Goal: Transaction & Acquisition: Purchase product/service

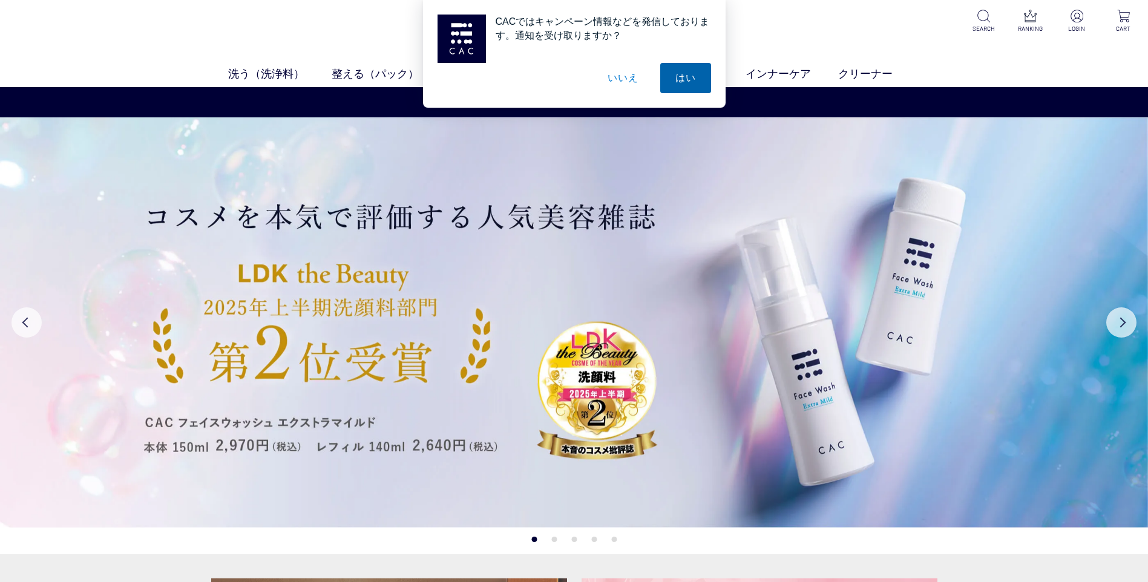
click at [695, 80] on button "はい" at bounding box center [685, 78] width 51 height 30
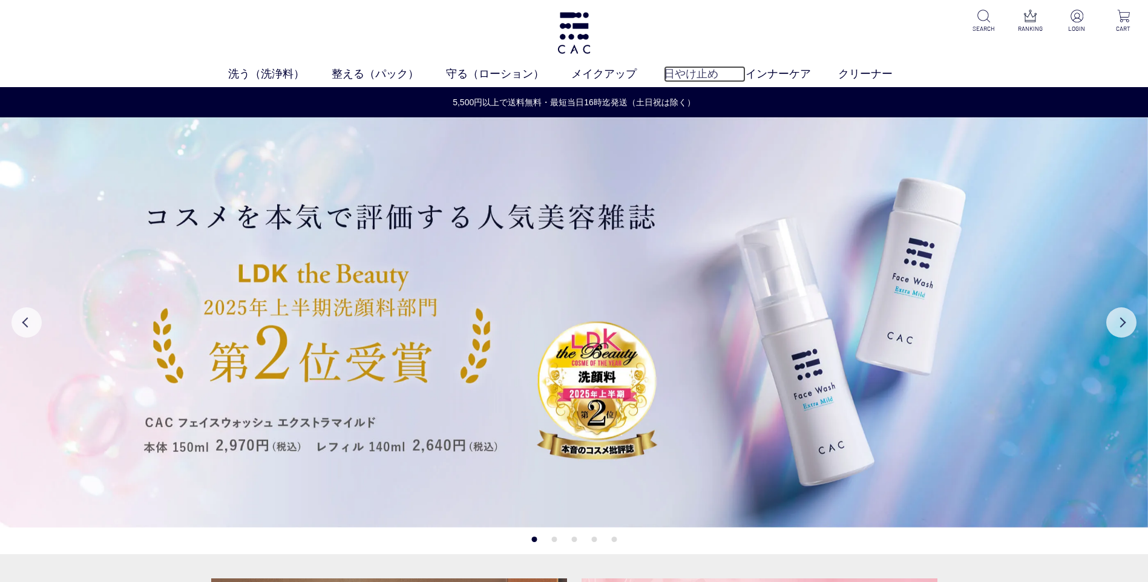
click at [707, 77] on link "日やけ止め" at bounding box center [705, 74] width 82 height 16
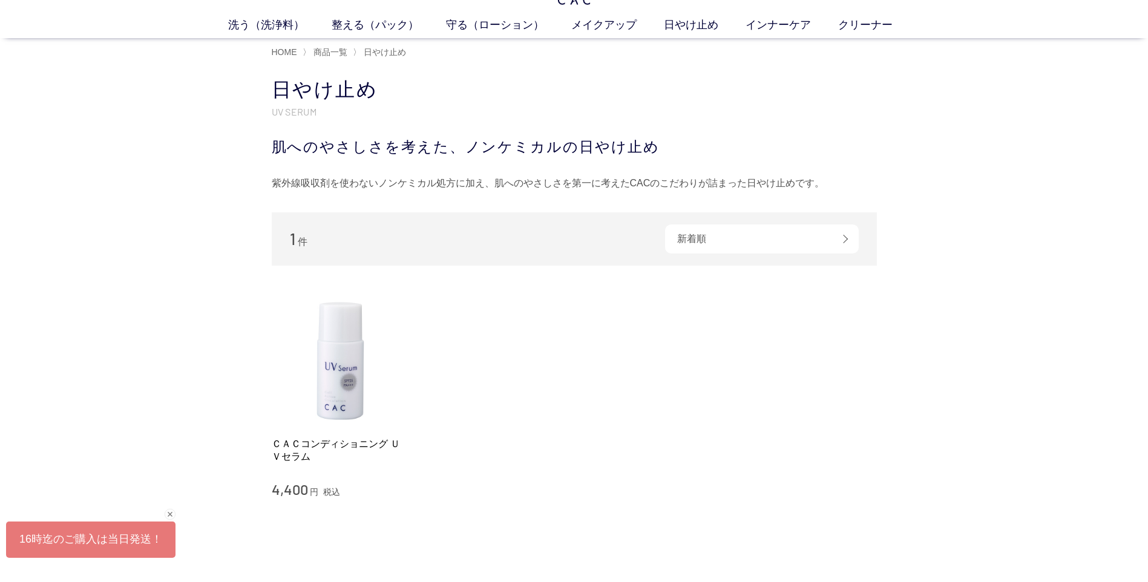
scroll to position [121, 0]
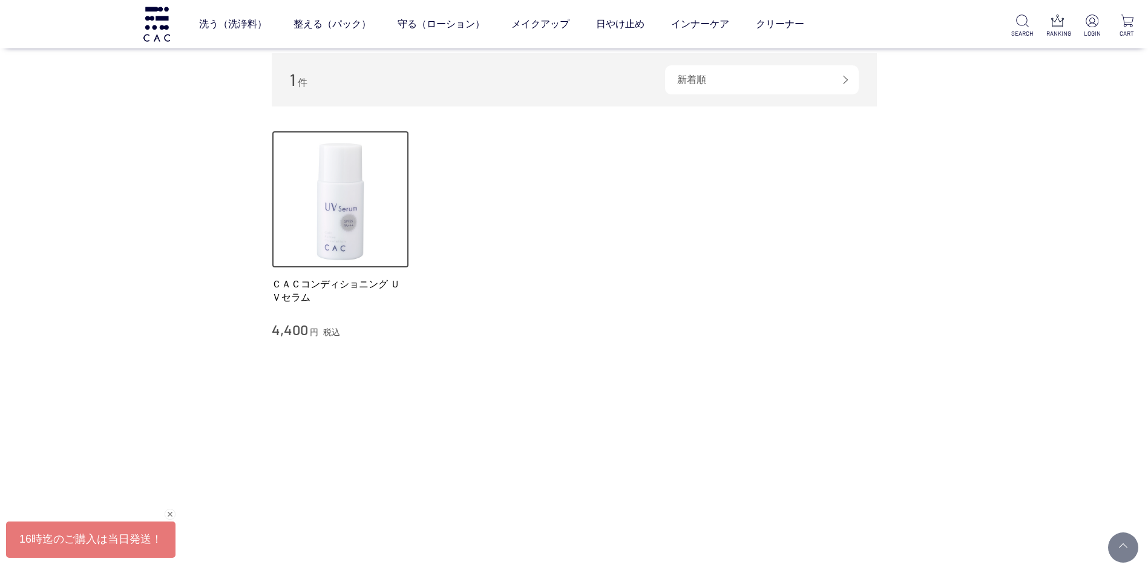
click at [350, 224] on img at bounding box center [341, 200] width 138 height 138
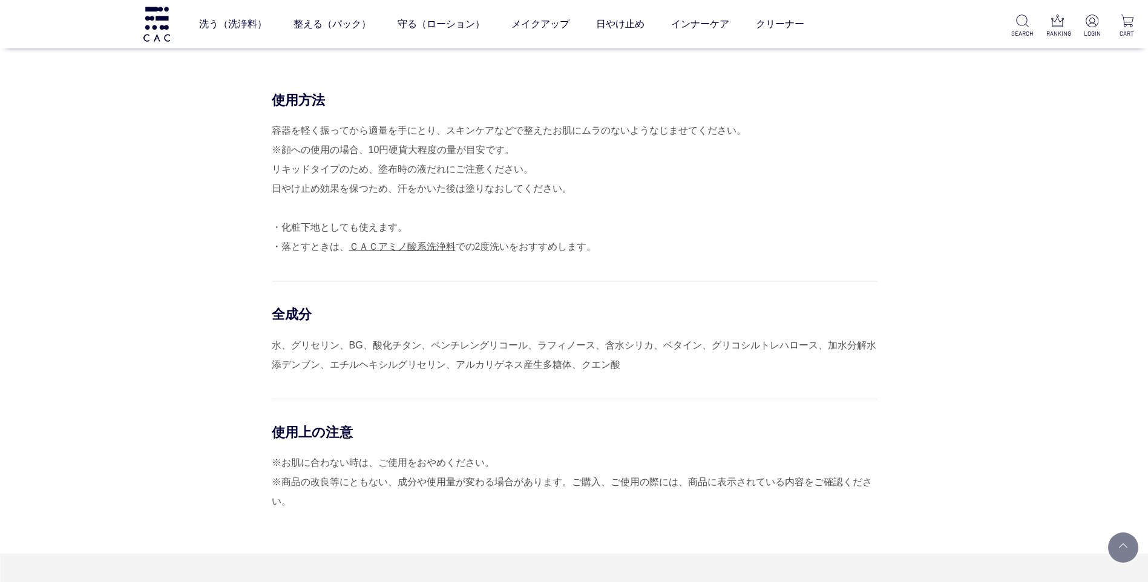
scroll to position [1028, 0]
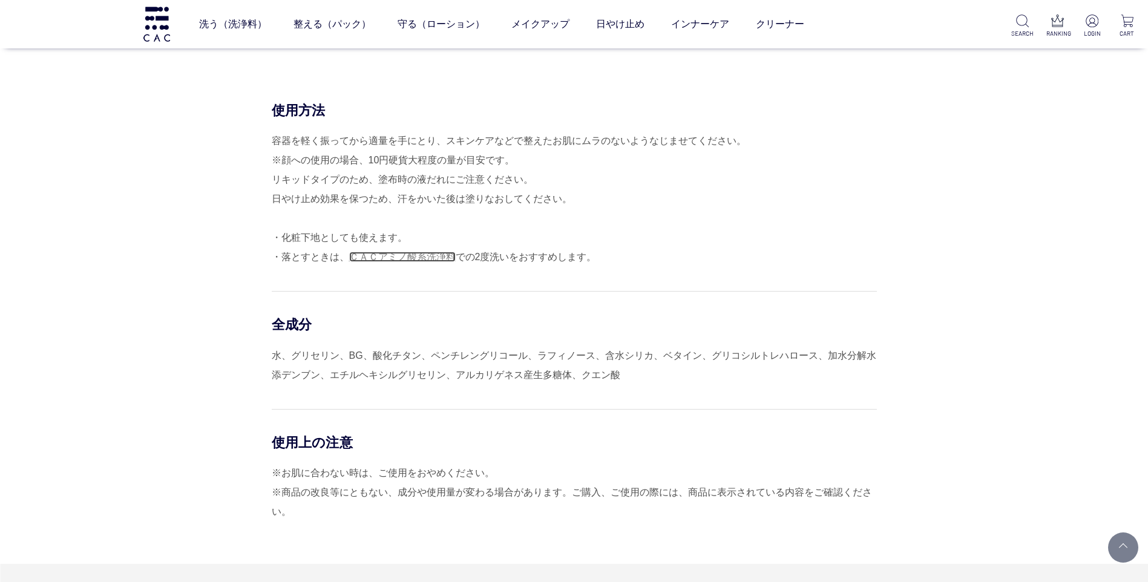
click at [413, 258] on link "ＣＡＣアミノ酸系洗浄料" at bounding box center [402, 257] width 106 height 10
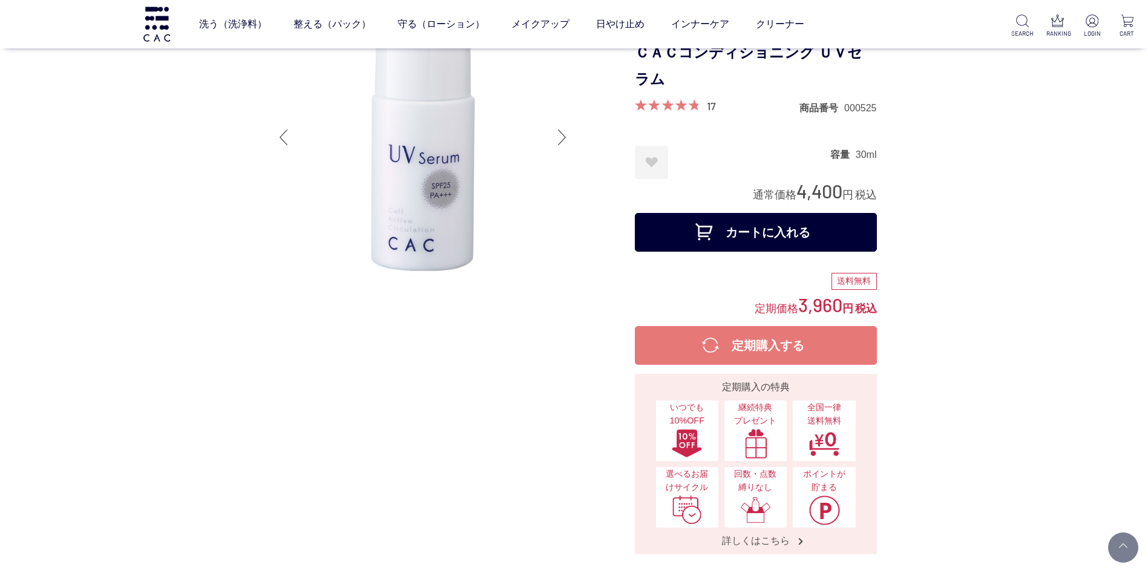
scroll to position [0, 0]
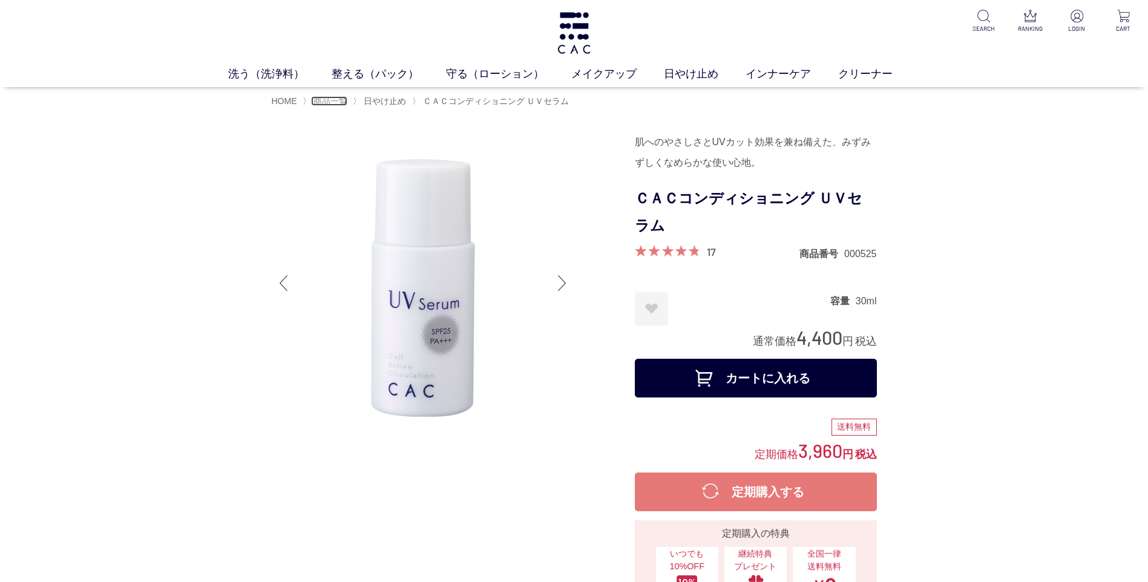
click at [322, 98] on span "商品一覧" at bounding box center [330, 101] width 34 height 10
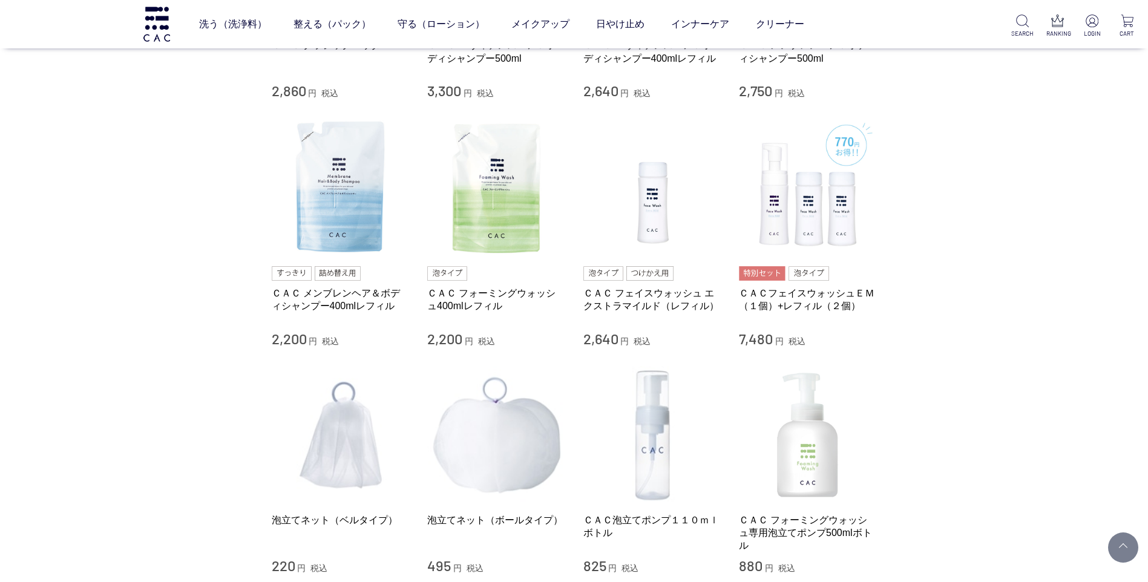
scroll to position [1028, 0]
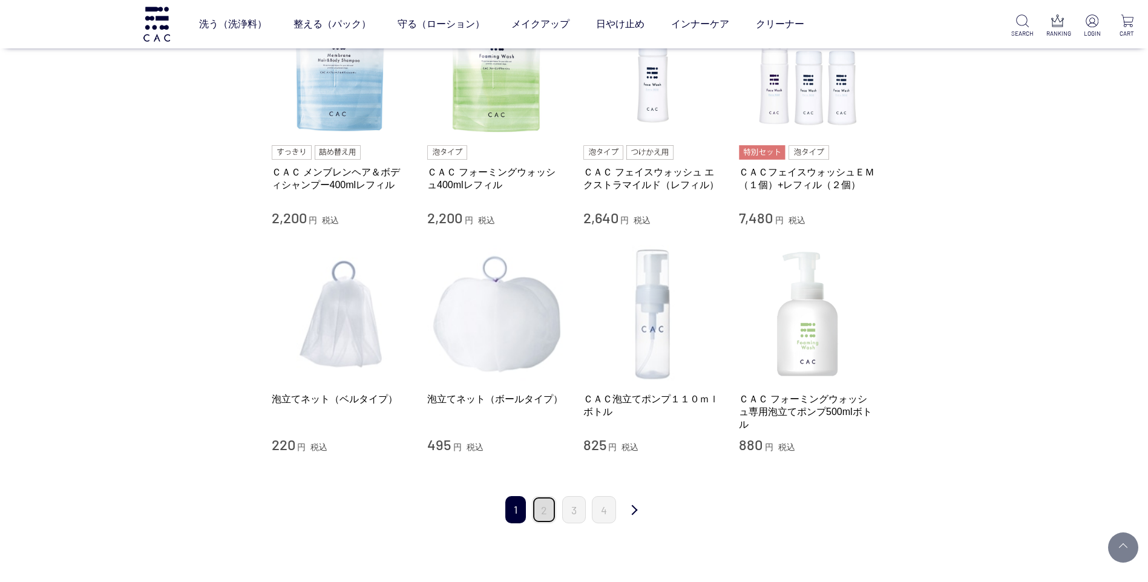
click at [541, 515] on link "2" at bounding box center [544, 509] width 24 height 27
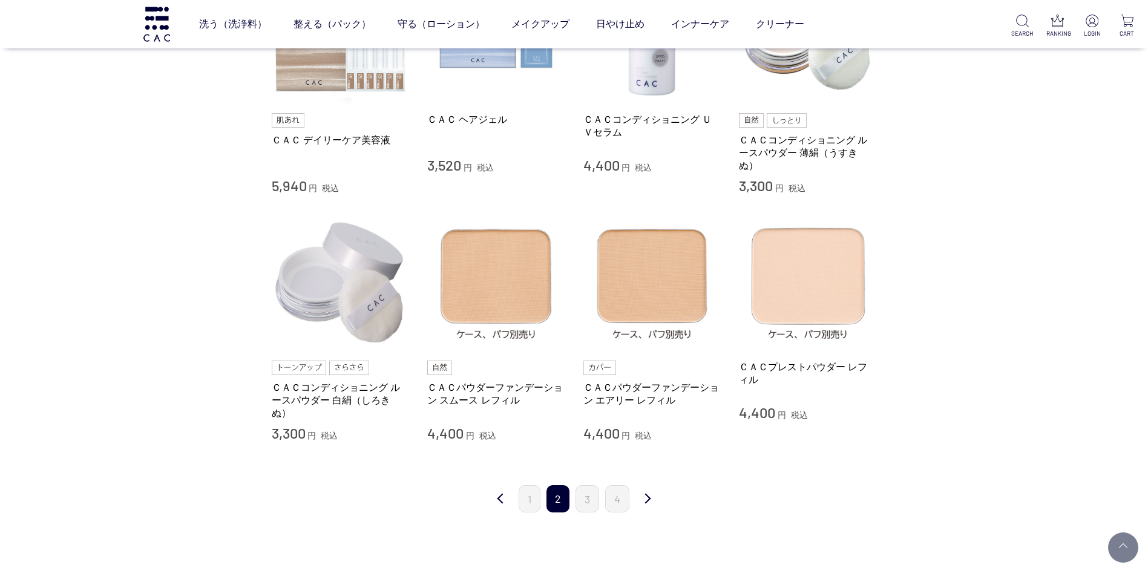
scroll to position [1089, 0]
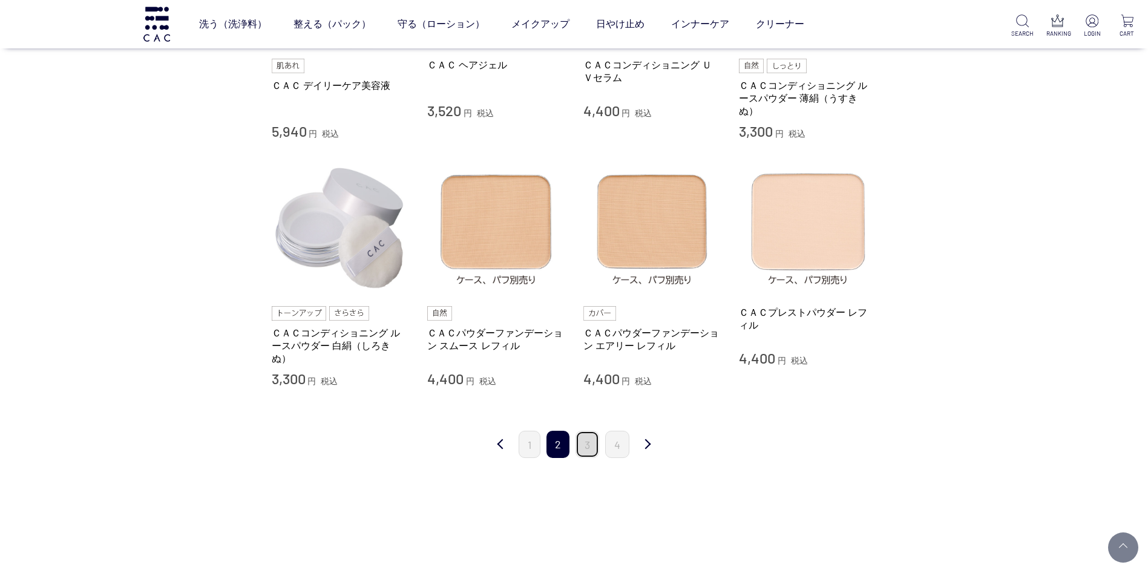
click at [590, 449] on link "3" at bounding box center [587, 444] width 24 height 27
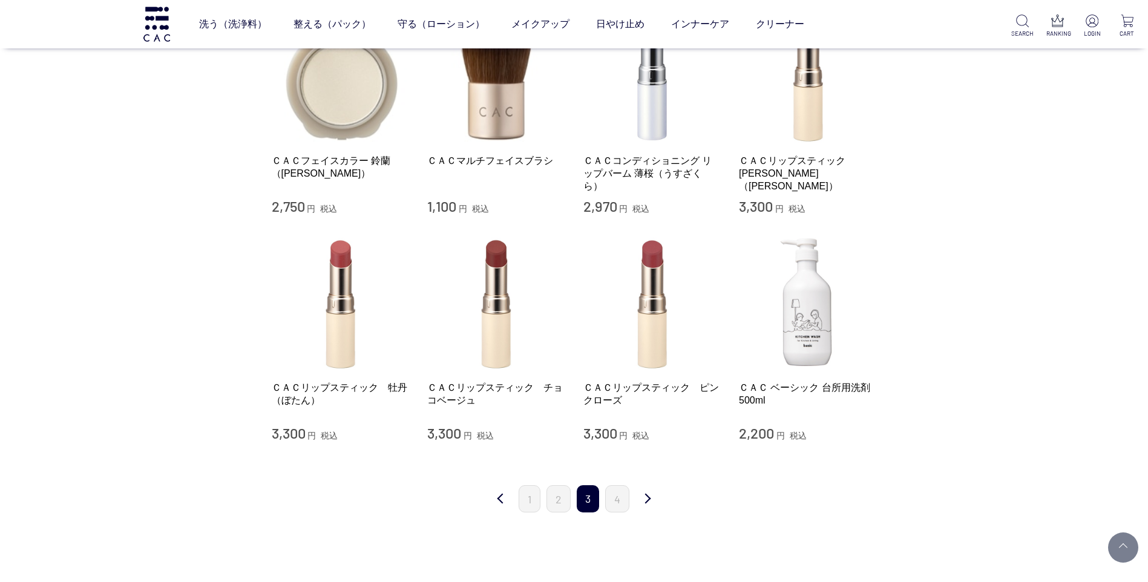
scroll to position [968, 0]
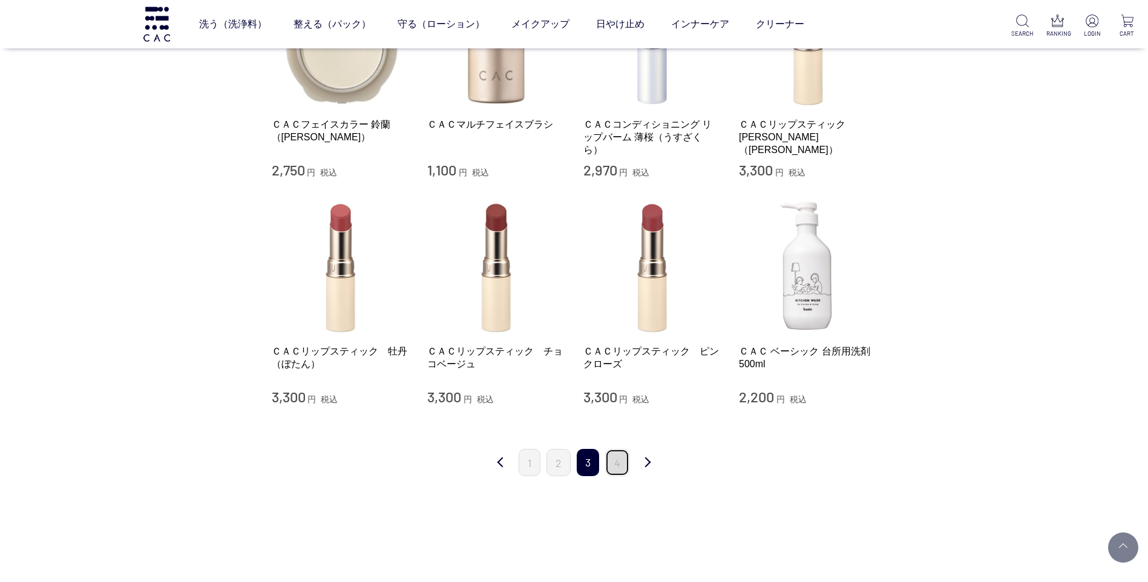
click at [619, 468] on link "4" at bounding box center [617, 462] width 24 height 27
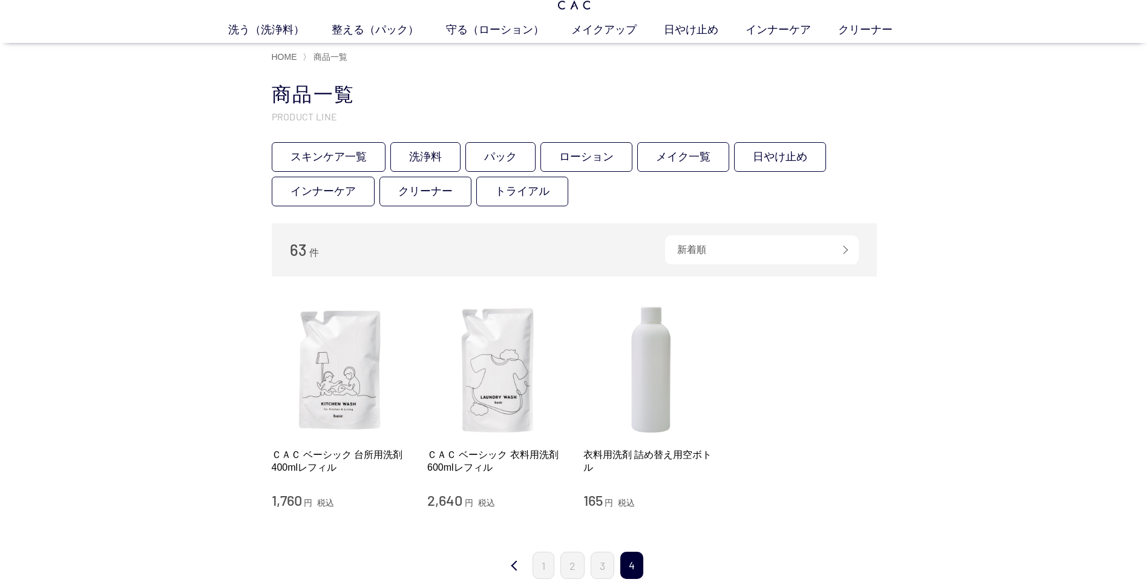
scroll to position [60, 0]
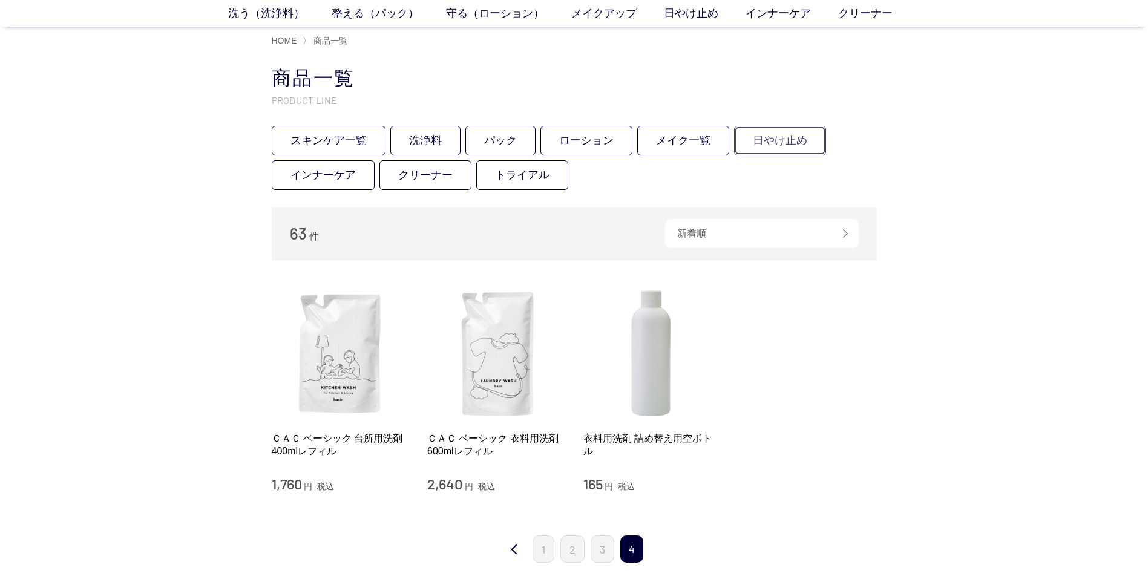
click at [773, 147] on link "日やけ止め" at bounding box center [780, 141] width 92 height 30
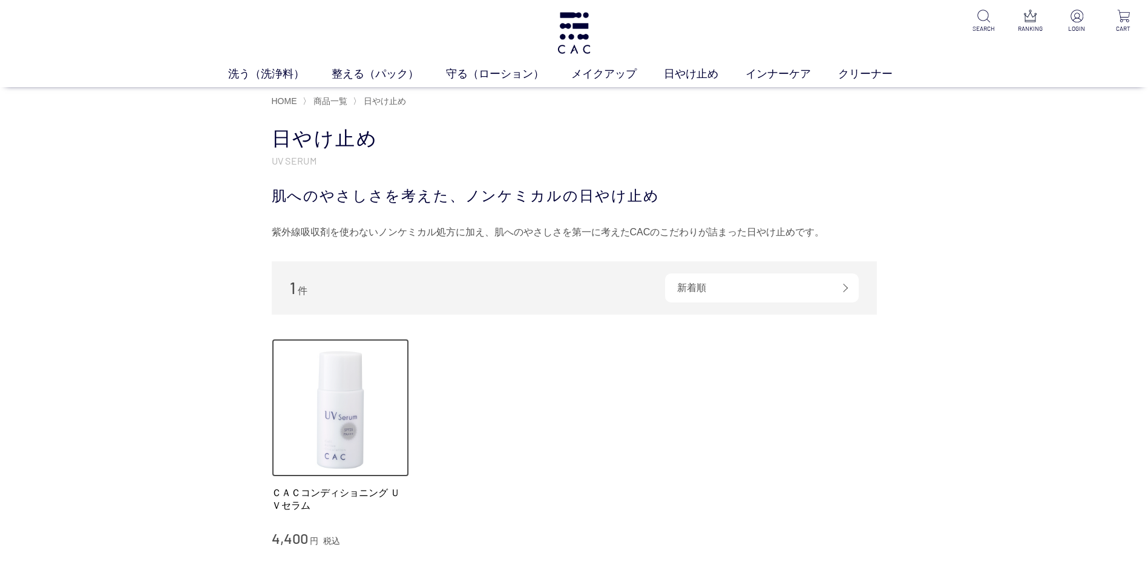
click at [342, 416] on img at bounding box center [341, 408] width 138 height 138
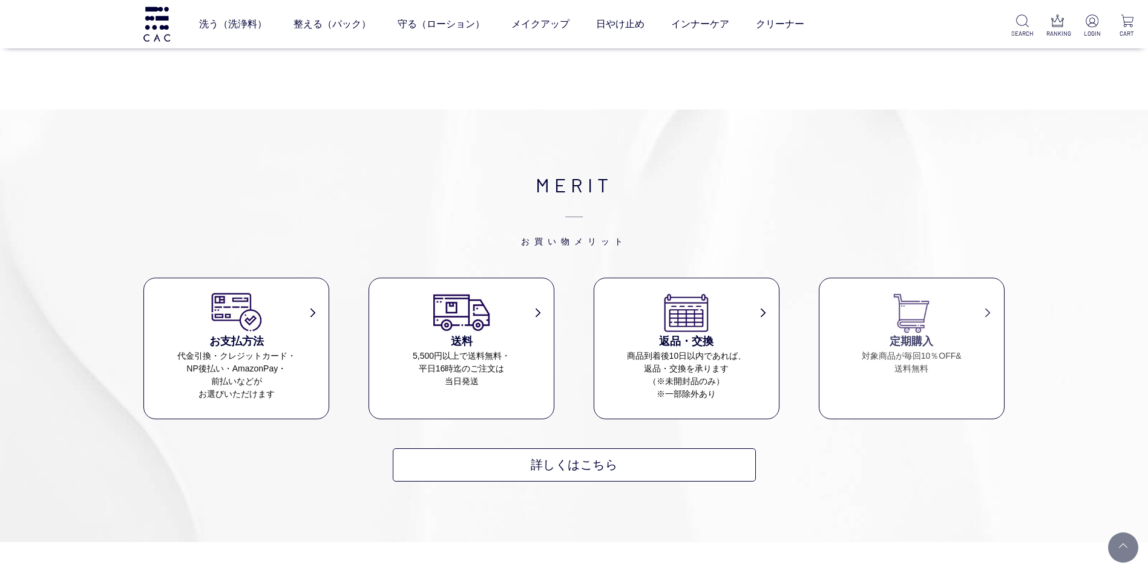
scroll to position [4235, 0]
